Goal: Register for event/course

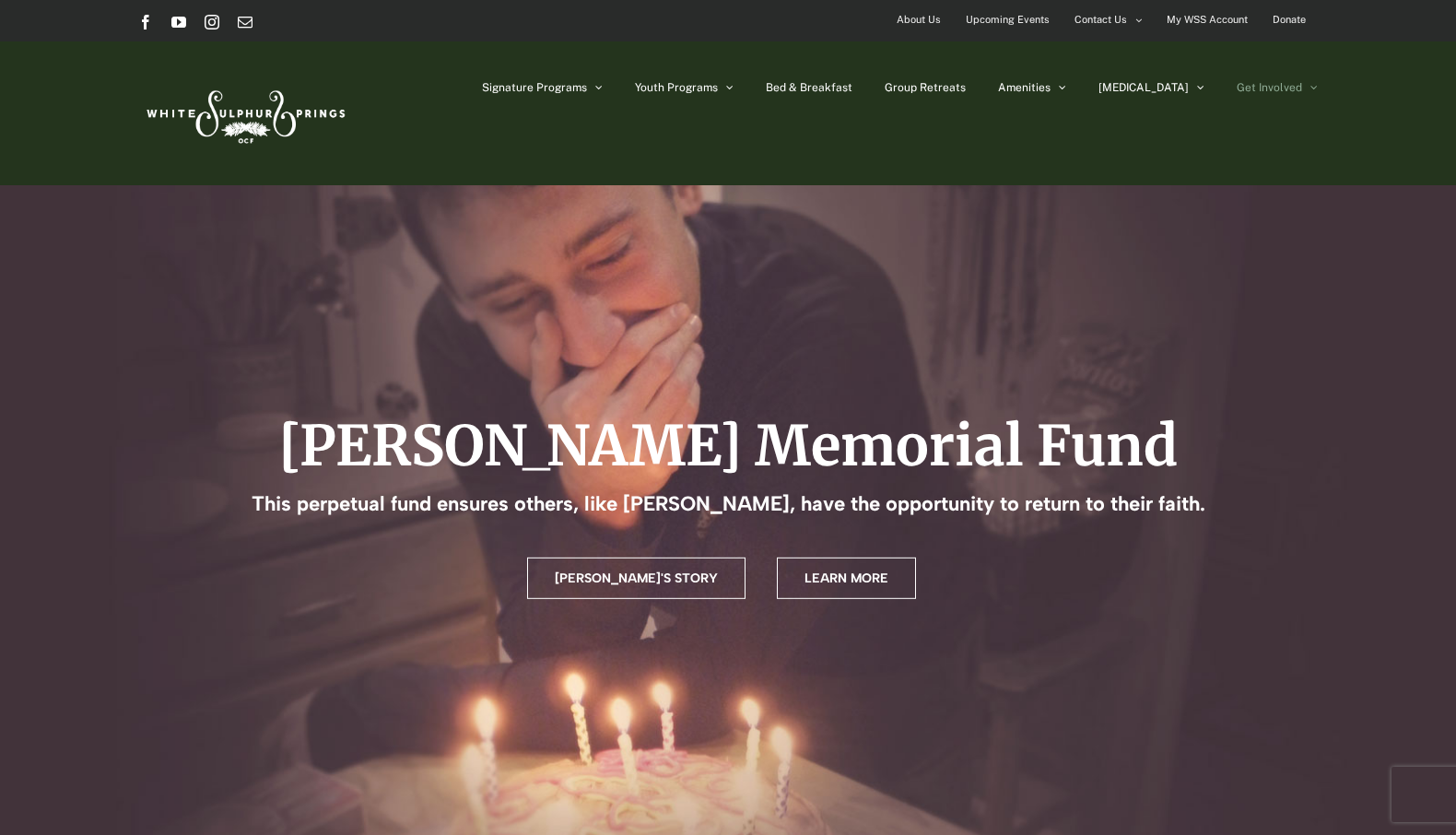
click at [274, 115] on img at bounding box center [245, 113] width 212 height 86
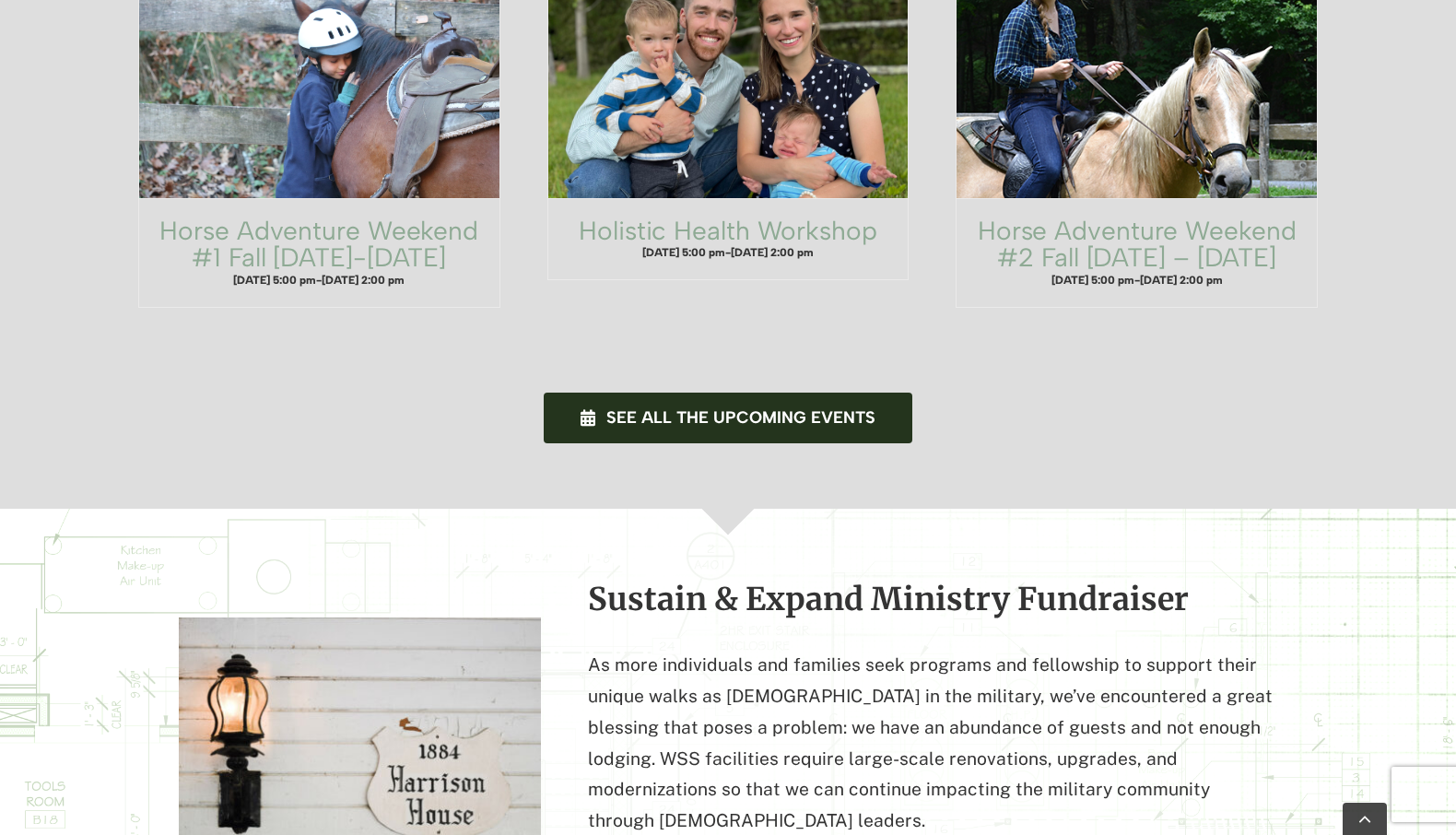
scroll to position [1475, 0]
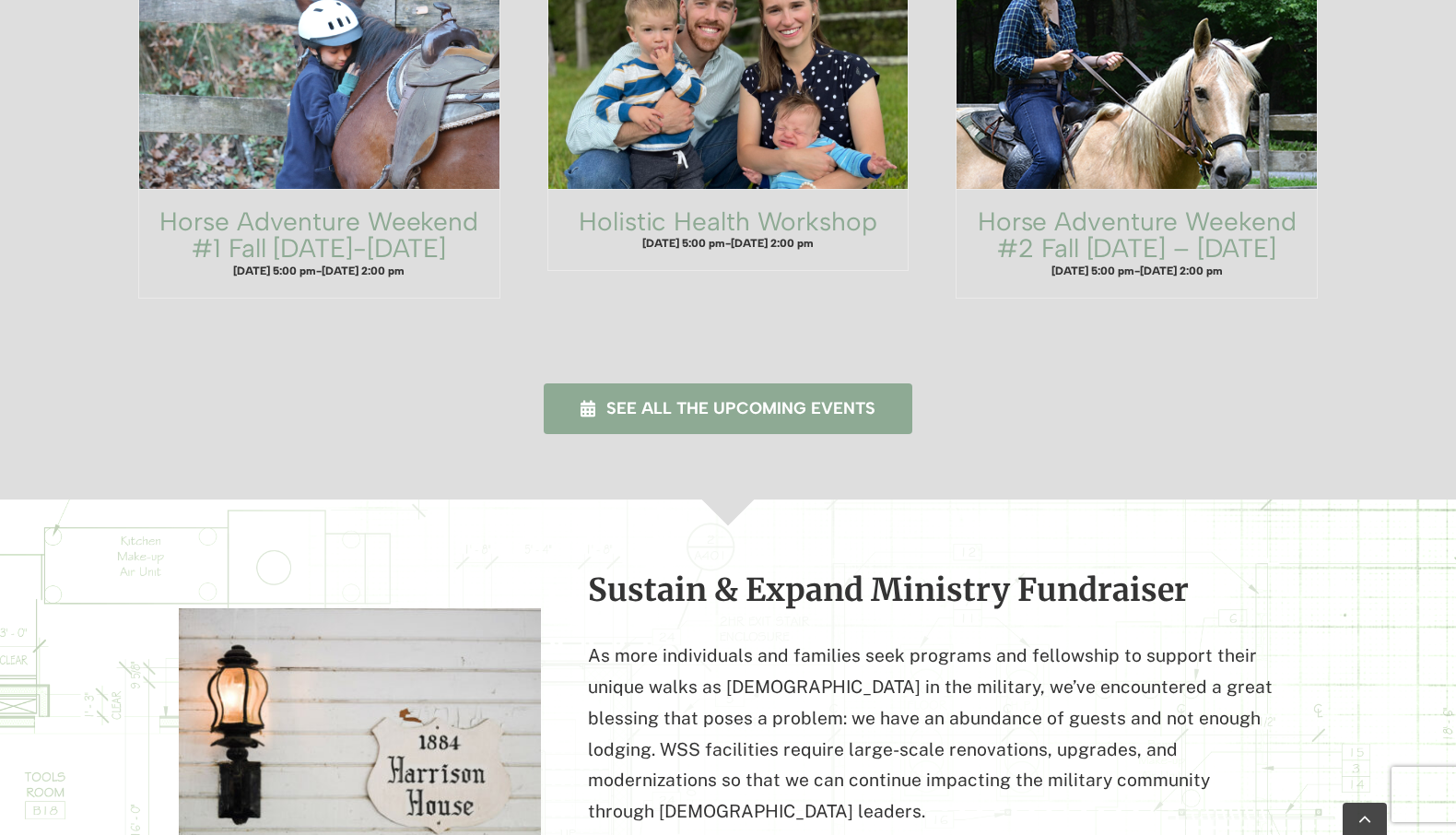
click at [784, 383] on link "See all the upcoming events" at bounding box center [728, 408] width 369 height 51
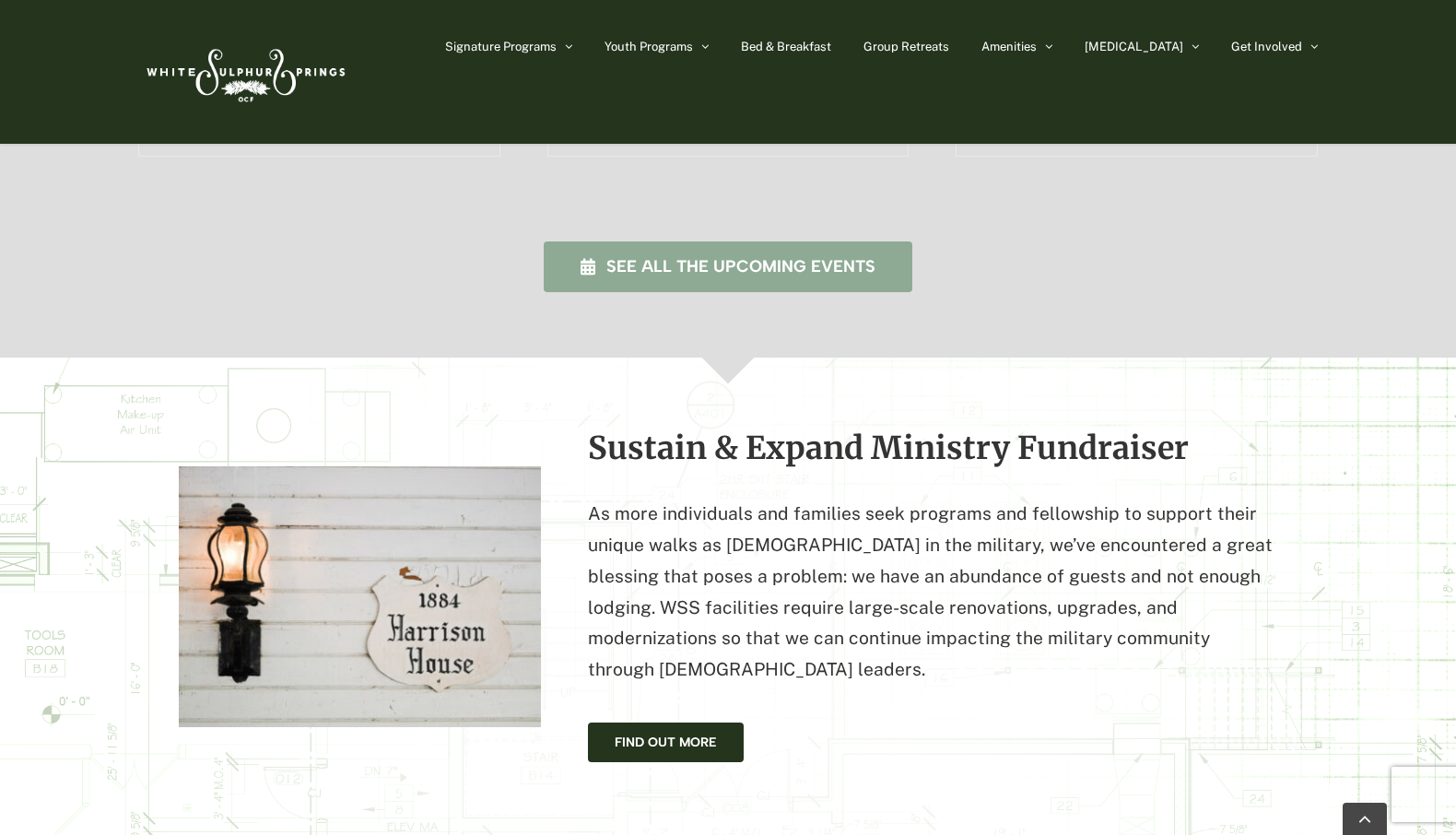
scroll to position [1476, 0]
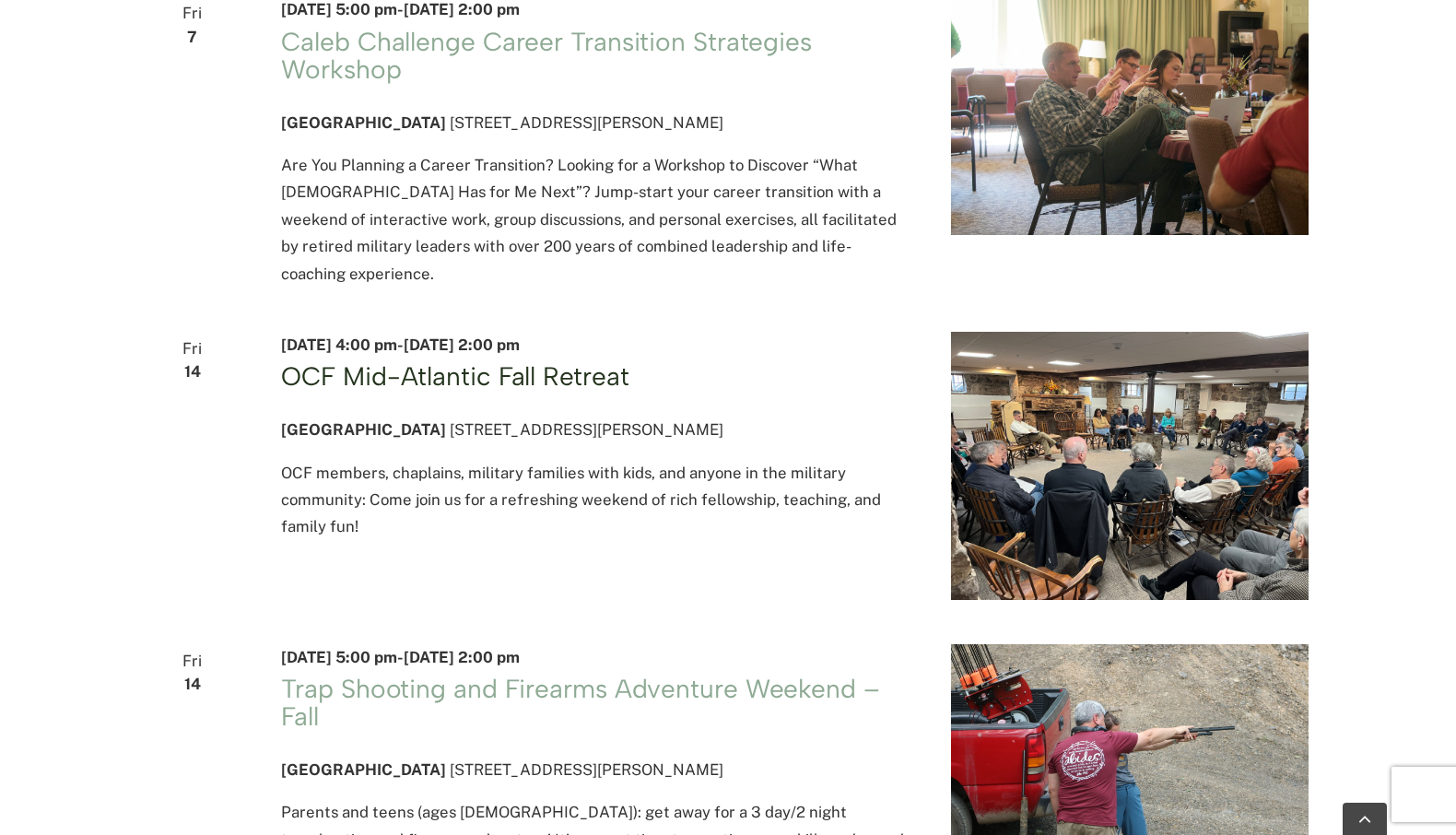
scroll to position [2212, 0]
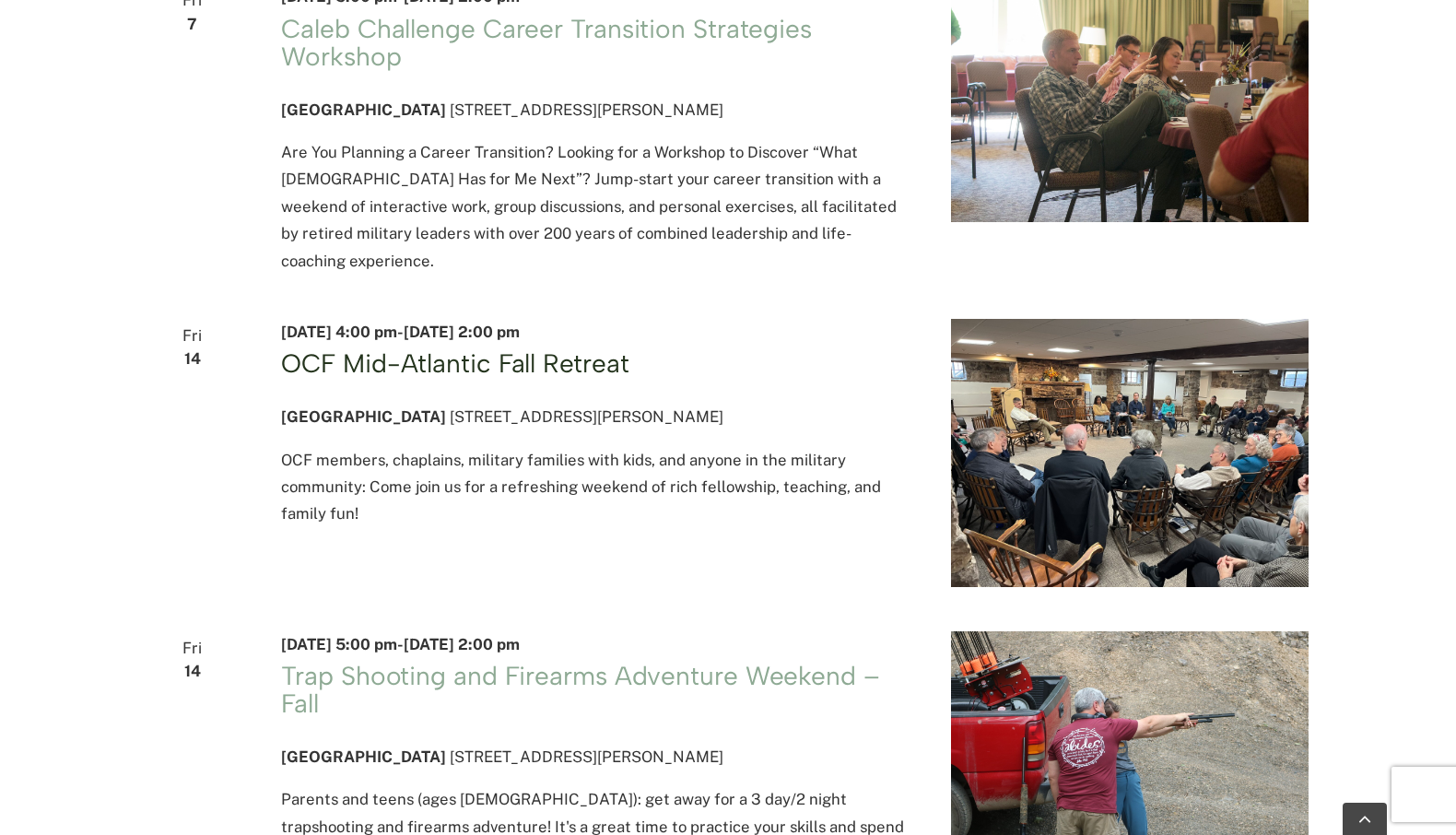
click at [553, 378] on link "OCF Mid-Atlantic Fall Retreat" at bounding box center [455, 364] width 348 height 32
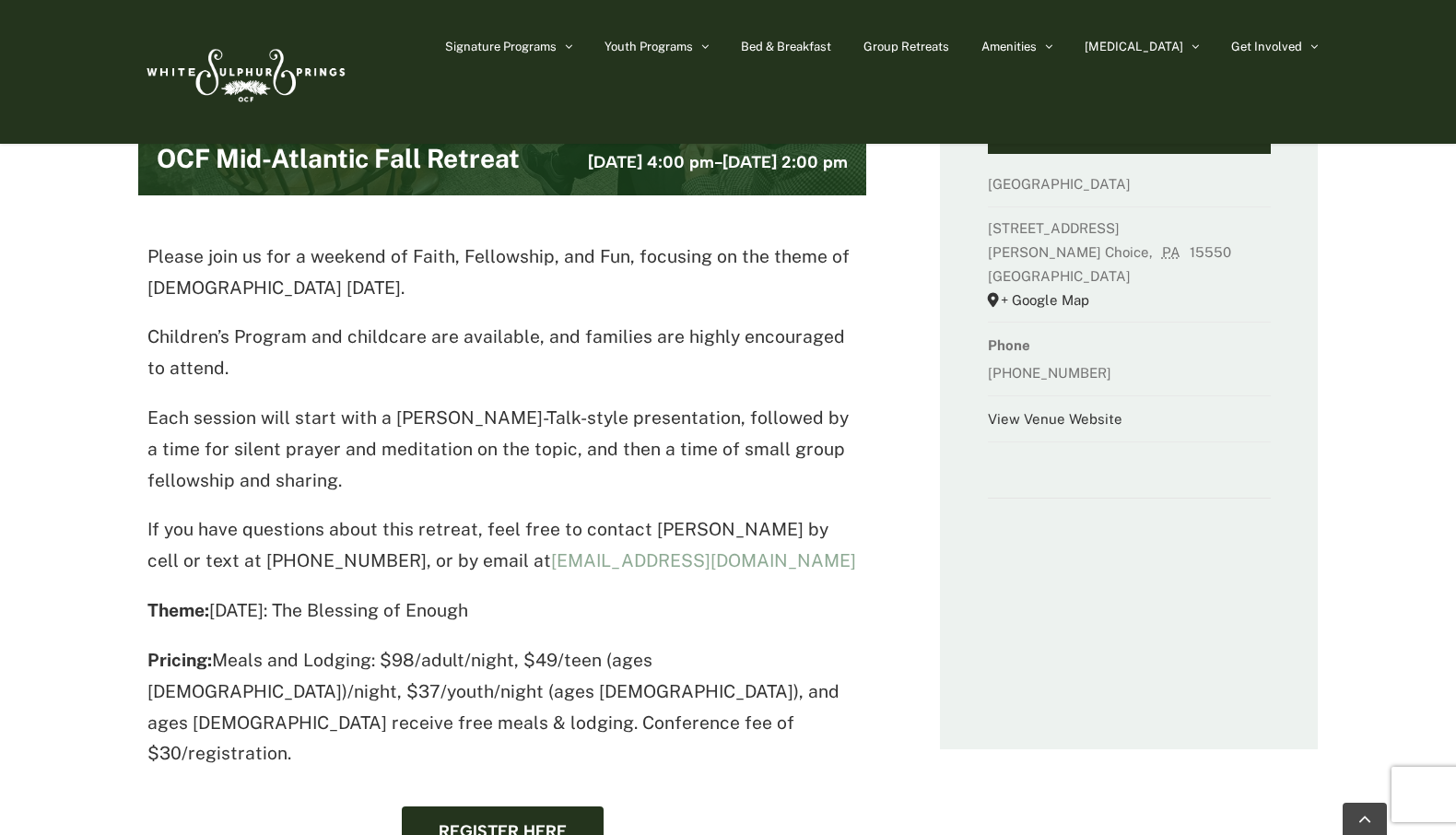
scroll to position [553, 0]
